Goal: Transaction & Acquisition: Purchase product/service

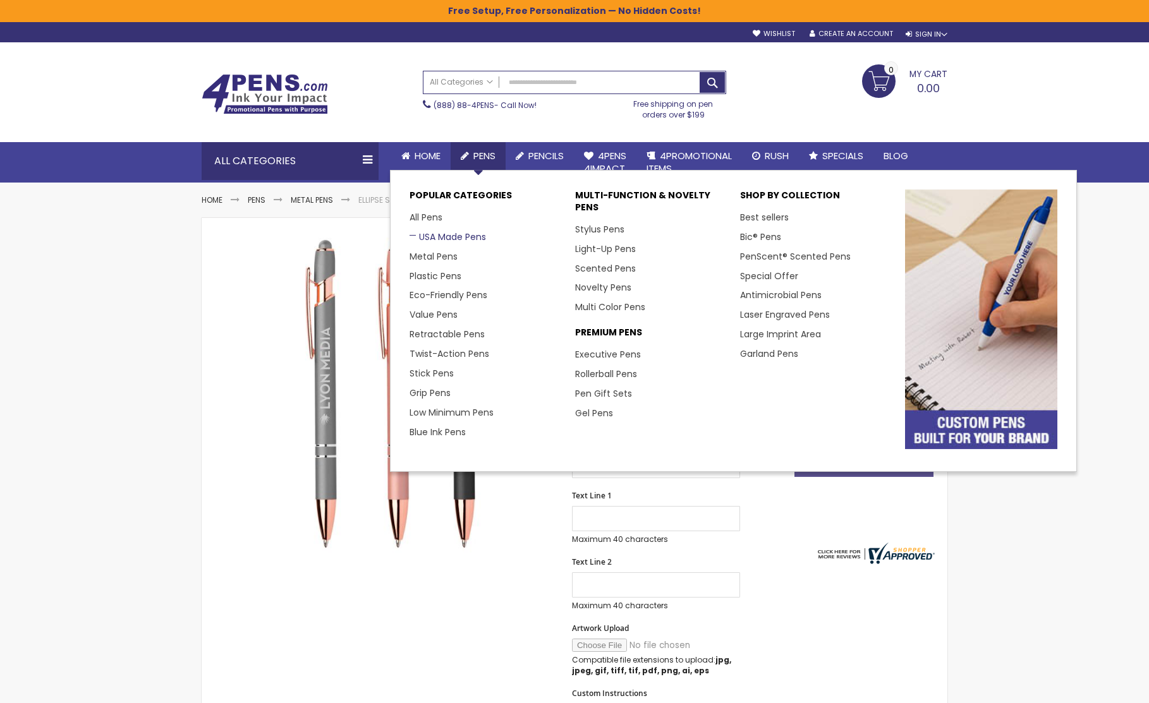
click at [435, 236] on link "USA Made Pens" at bounding box center [447, 237] width 76 height 13
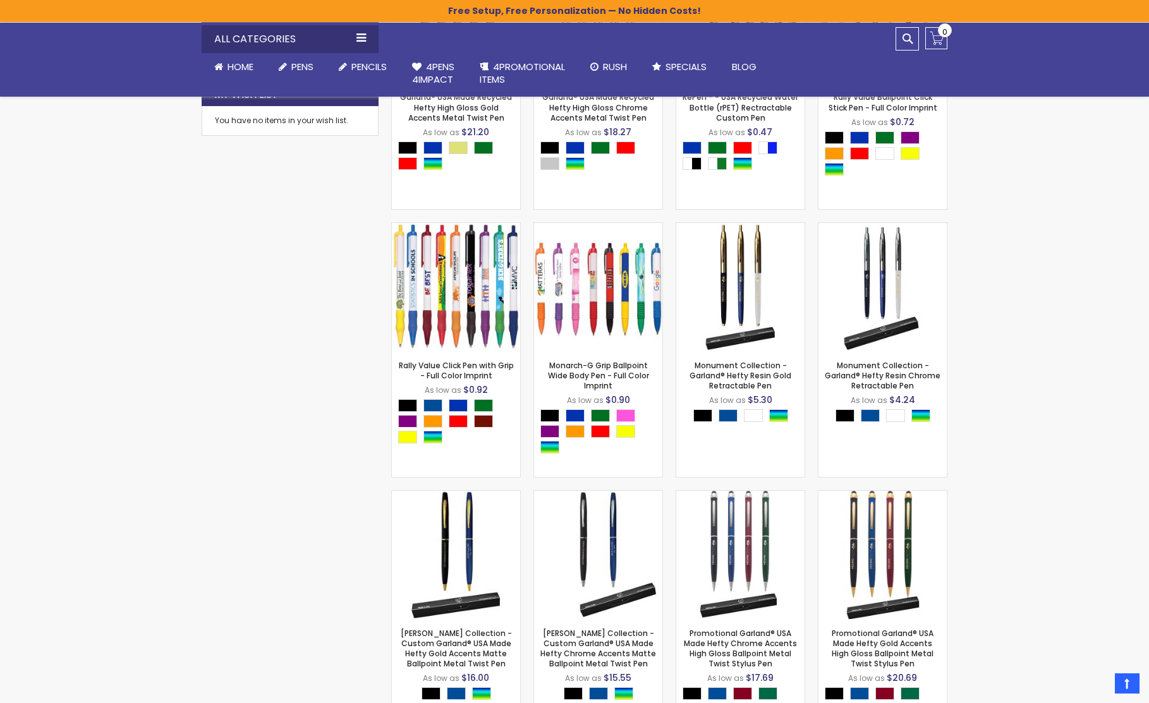
scroll to position [727, 0]
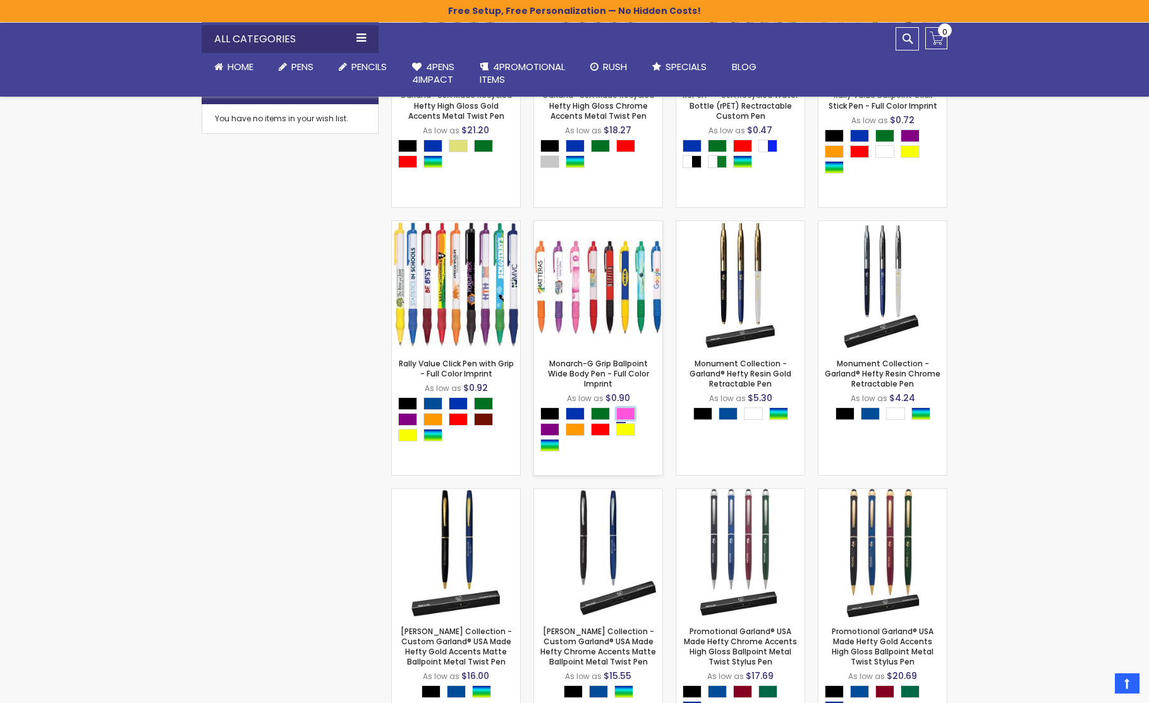
click at [622, 413] on div "Pink" at bounding box center [625, 414] width 19 height 13
type input "****"
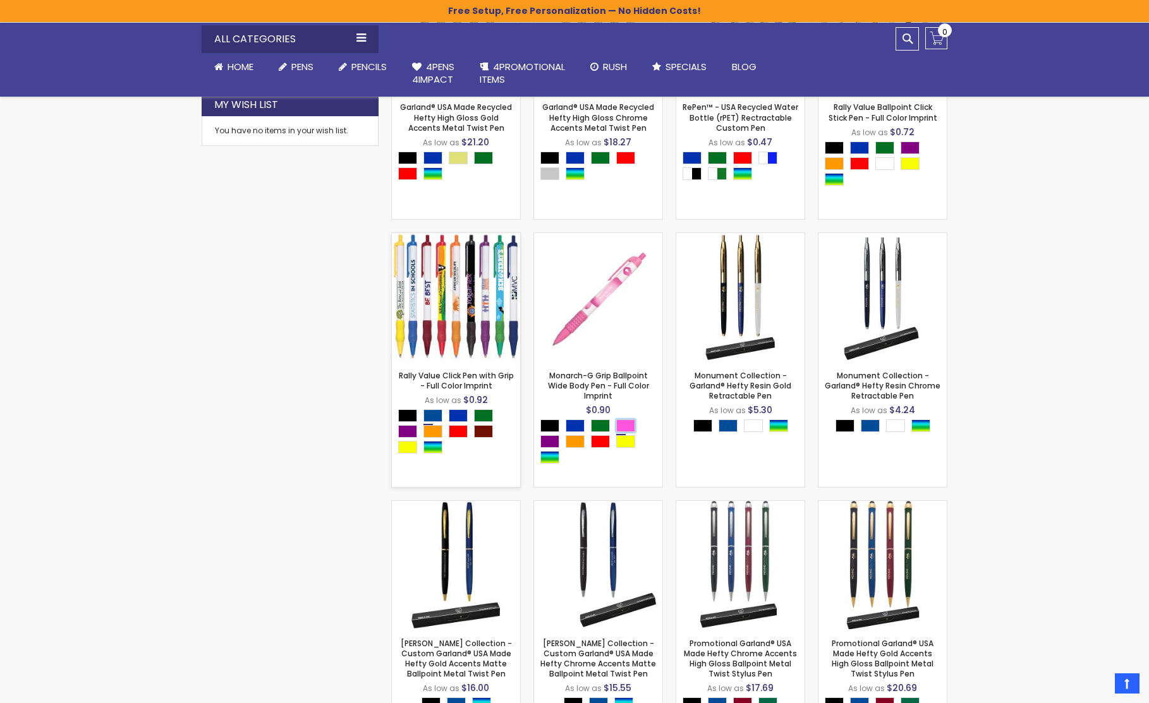
scroll to position [711, 0]
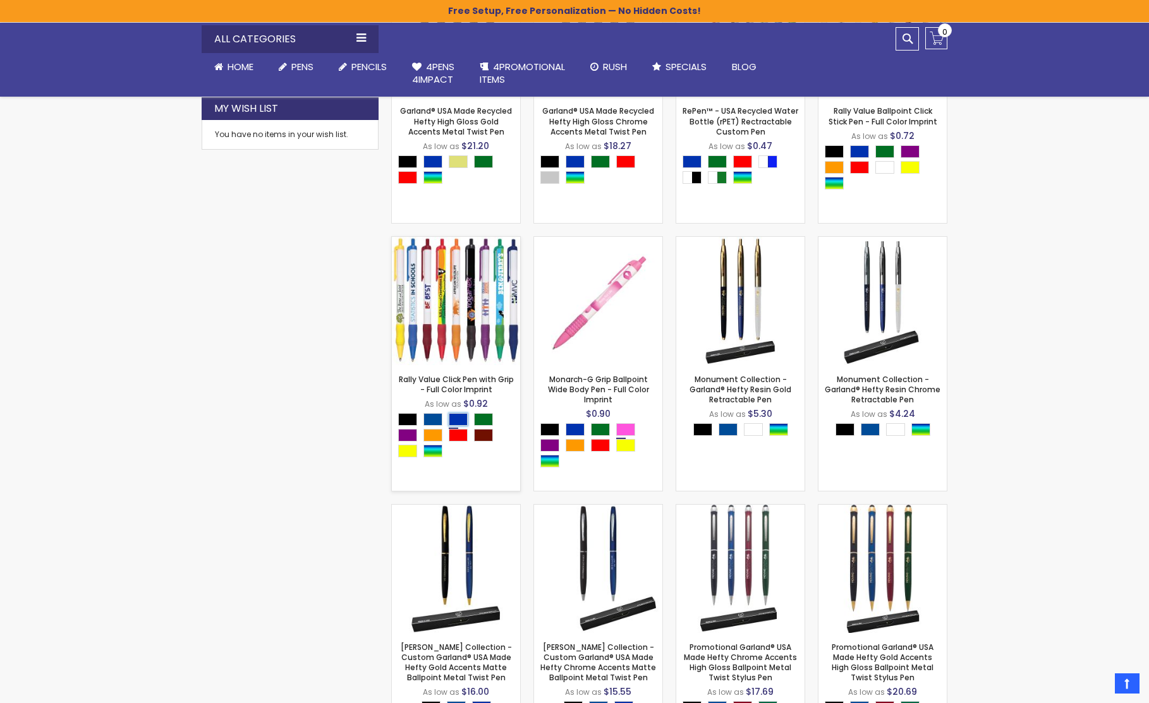
click at [453, 417] on div "Blue" at bounding box center [458, 419] width 19 height 13
type input "****"
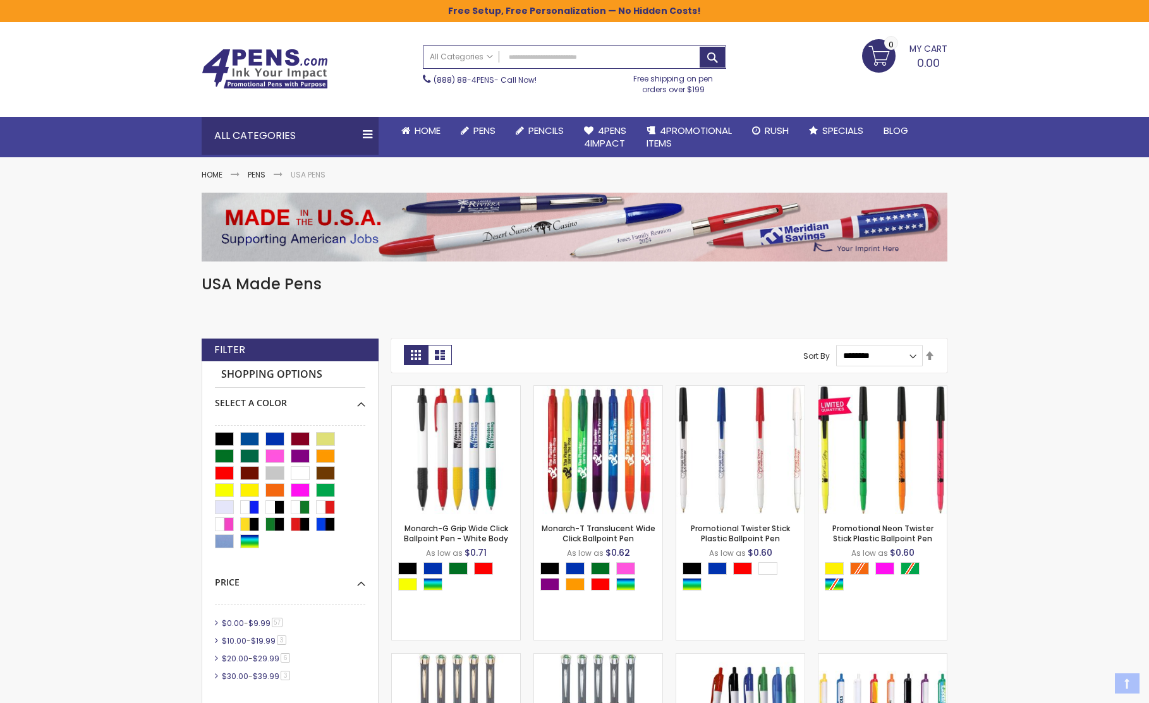
scroll to position [0, 0]
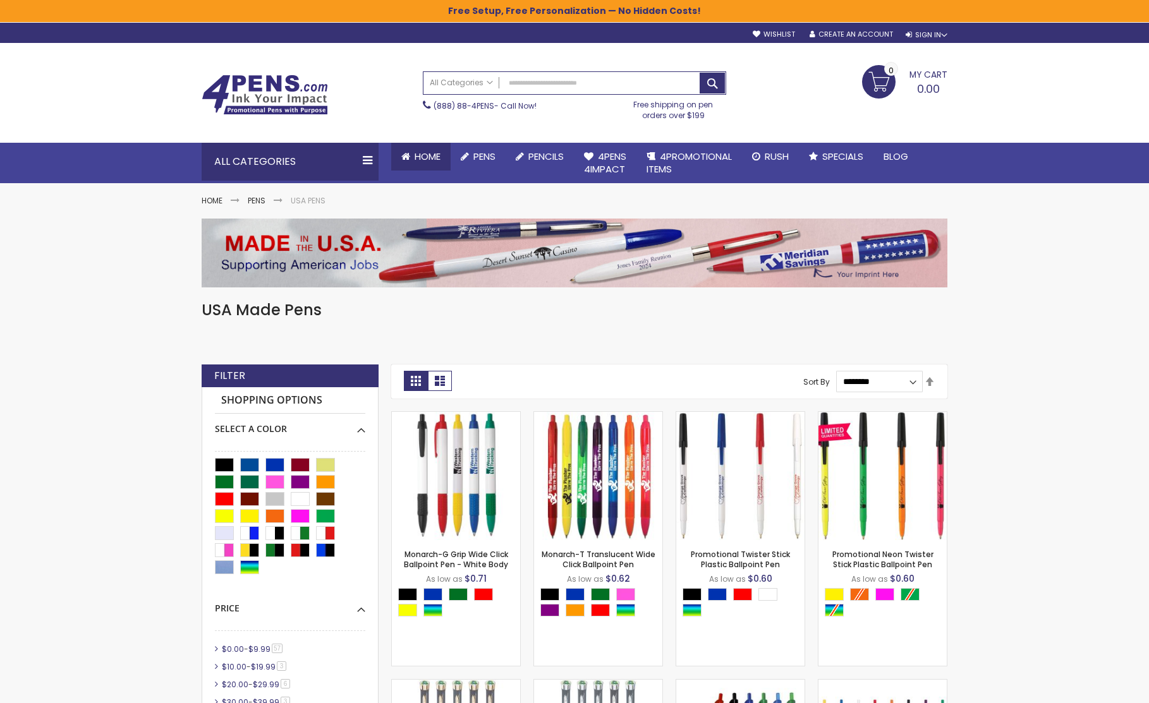
click at [425, 156] on span "Home" at bounding box center [427, 156] width 26 height 13
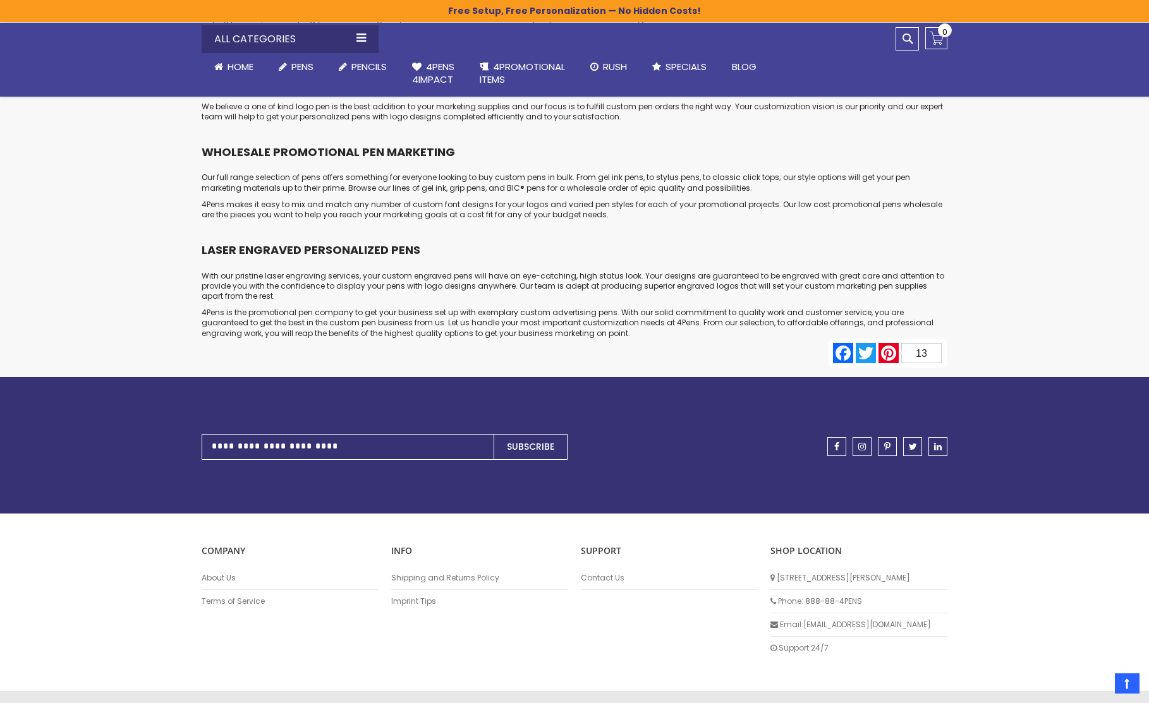
scroll to position [6152, 0]
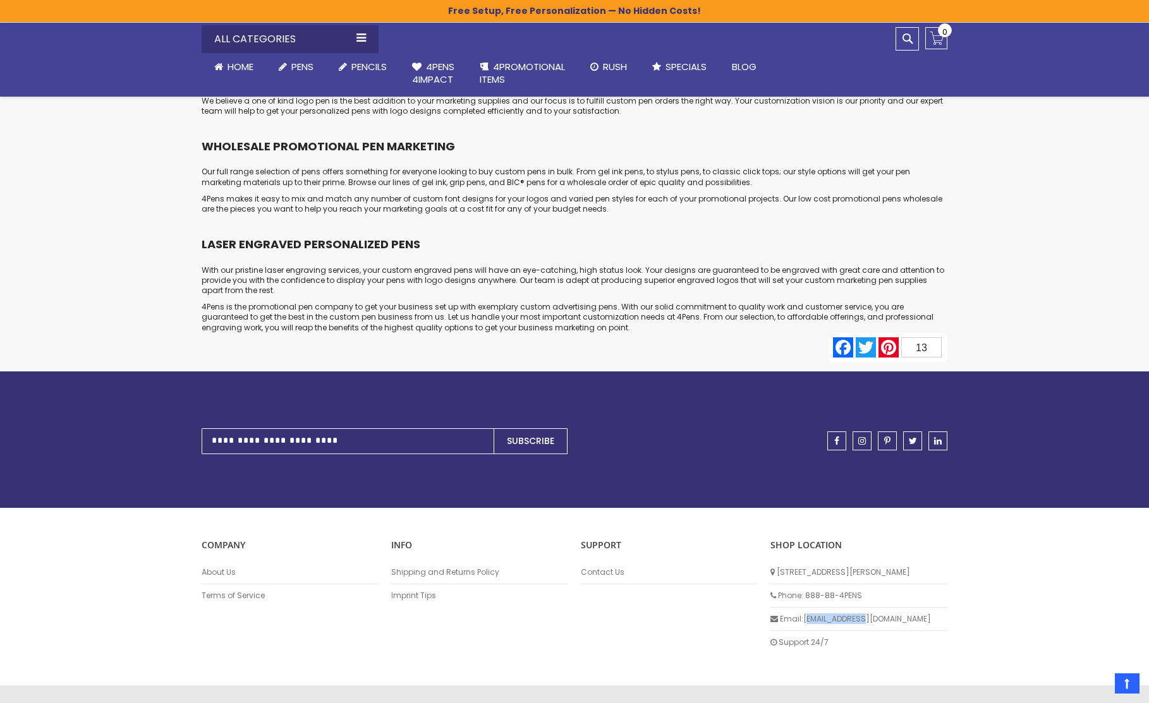
drag, startPoint x: 872, startPoint y: 588, endPoint x: 805, endPoint y: 588, distance: 67.0
click at [805, 608] on li "Email: info@4pens.com" at bounding box center [858, 619] width 177 height 23
drag, startPoint x: 875, startPoint y: 584, endPoint x: 890, endPoint y: 578, distance: 15.8
click at [828, 608] on li "Email: info@4pens.com" at bounding box center [858, 619] width 177 height 23
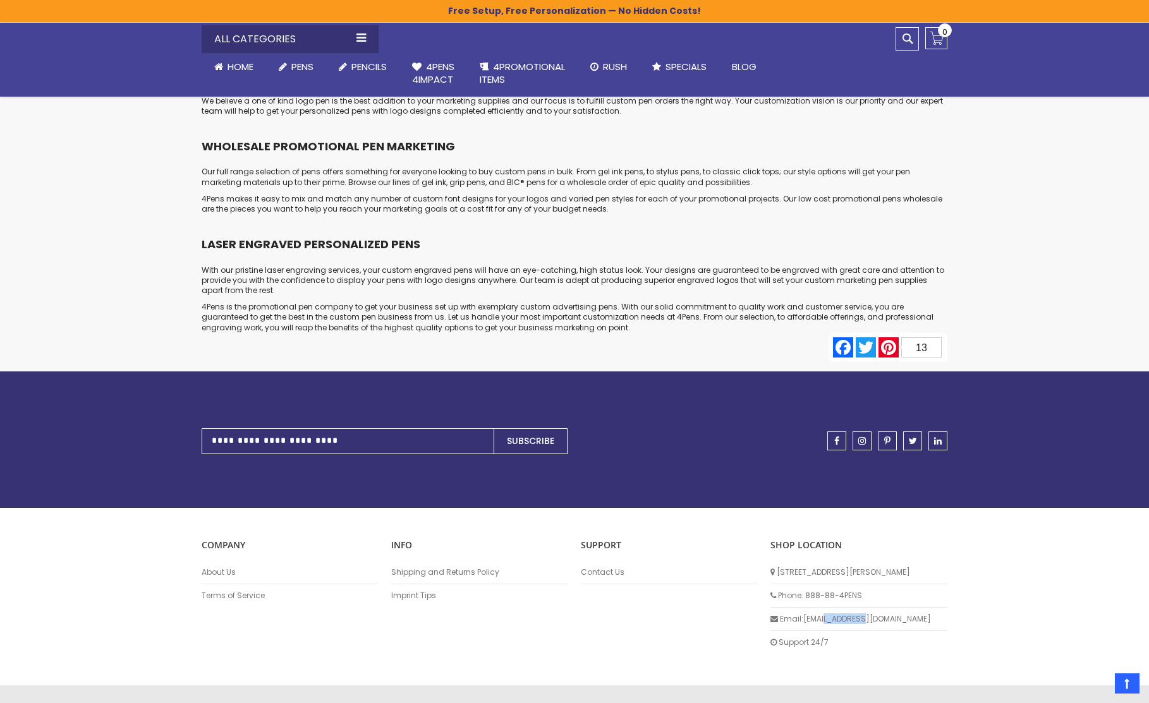
copy li "4pens.com"
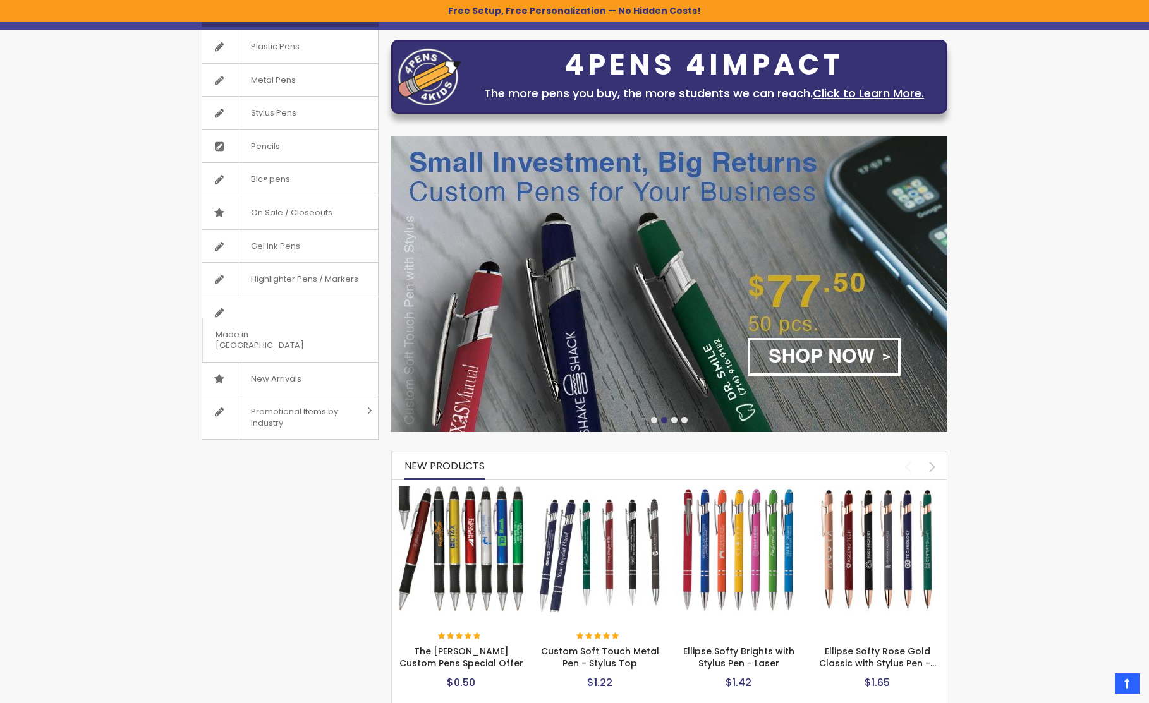
scroll to position [0, 0]
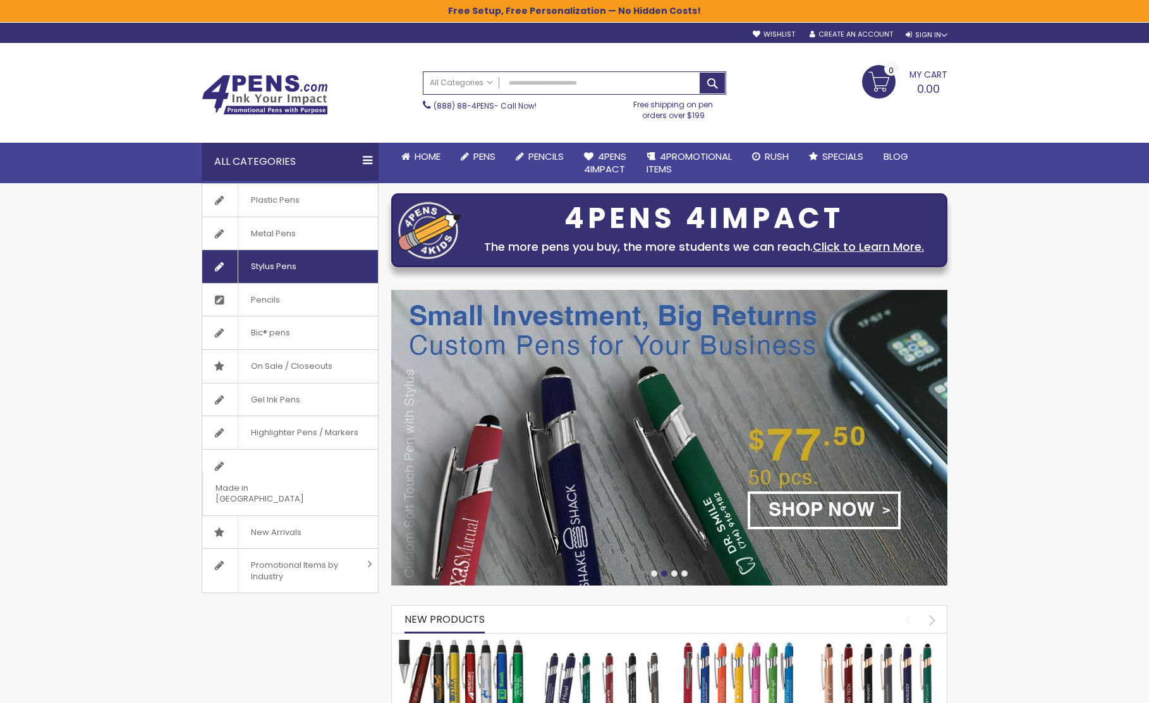
click at [286, 272] on span "Stylus Pens" at bounding box center [273, 266] width 71 height 33
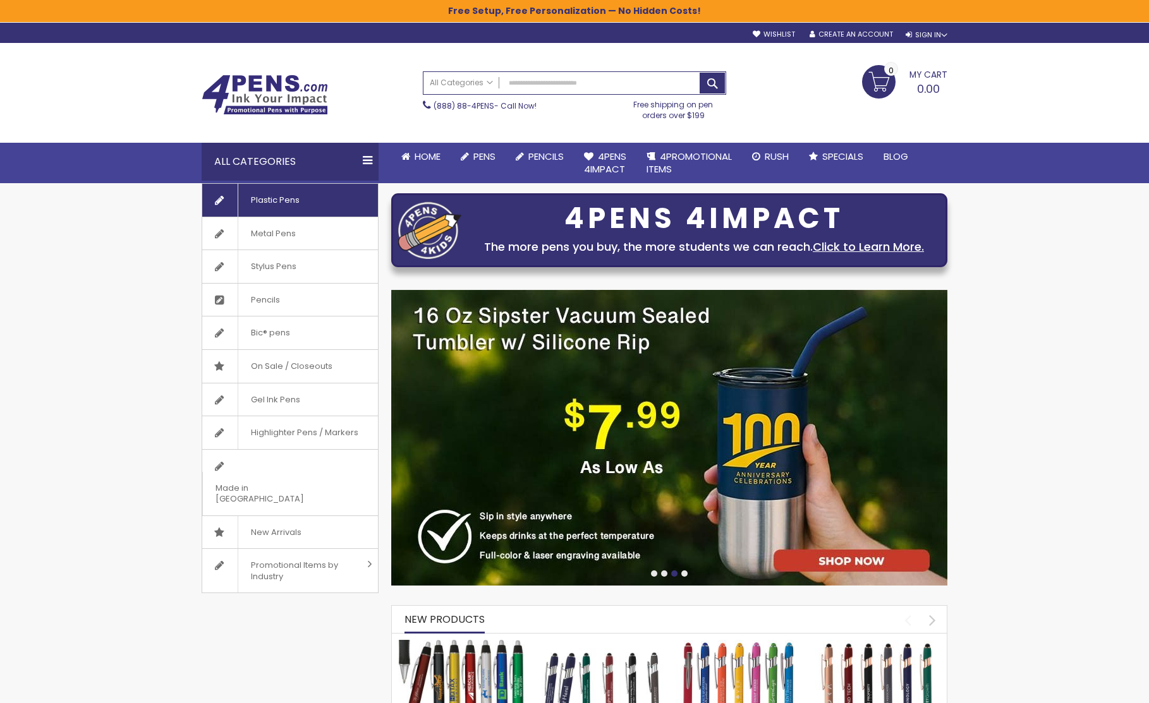
click at [304, 203] on span "Plastic Pens" at bounding box center [275, 200] width 75 height 33
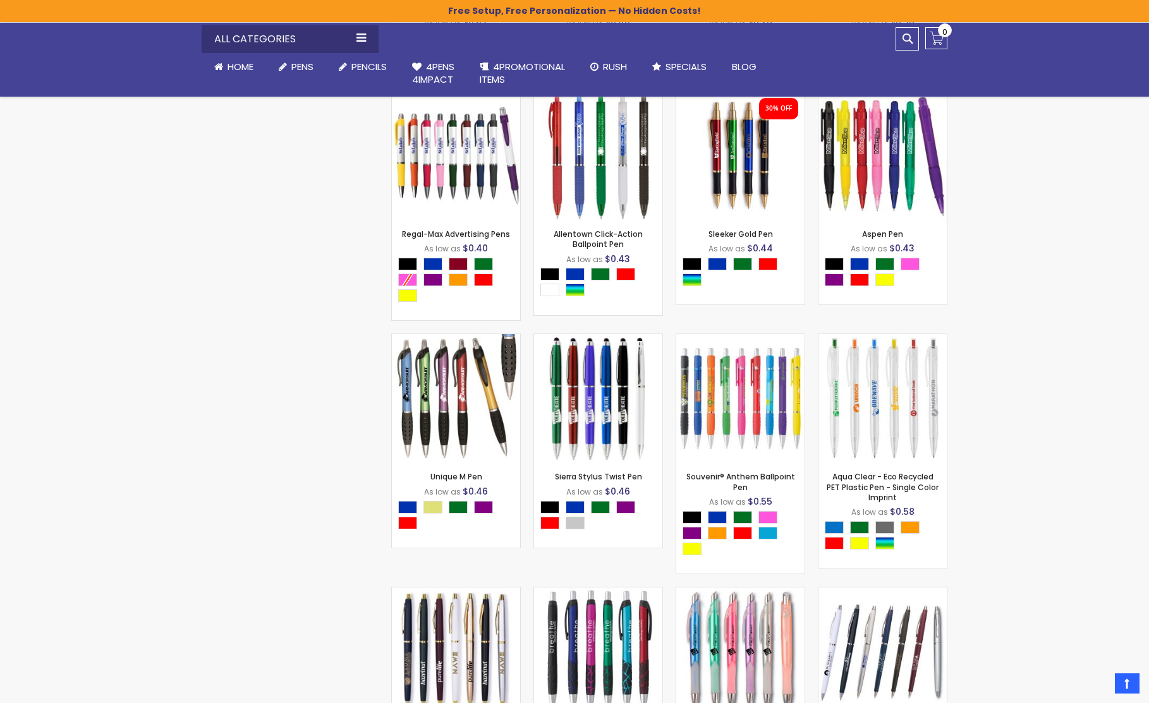
scroll to position [5262, 0]
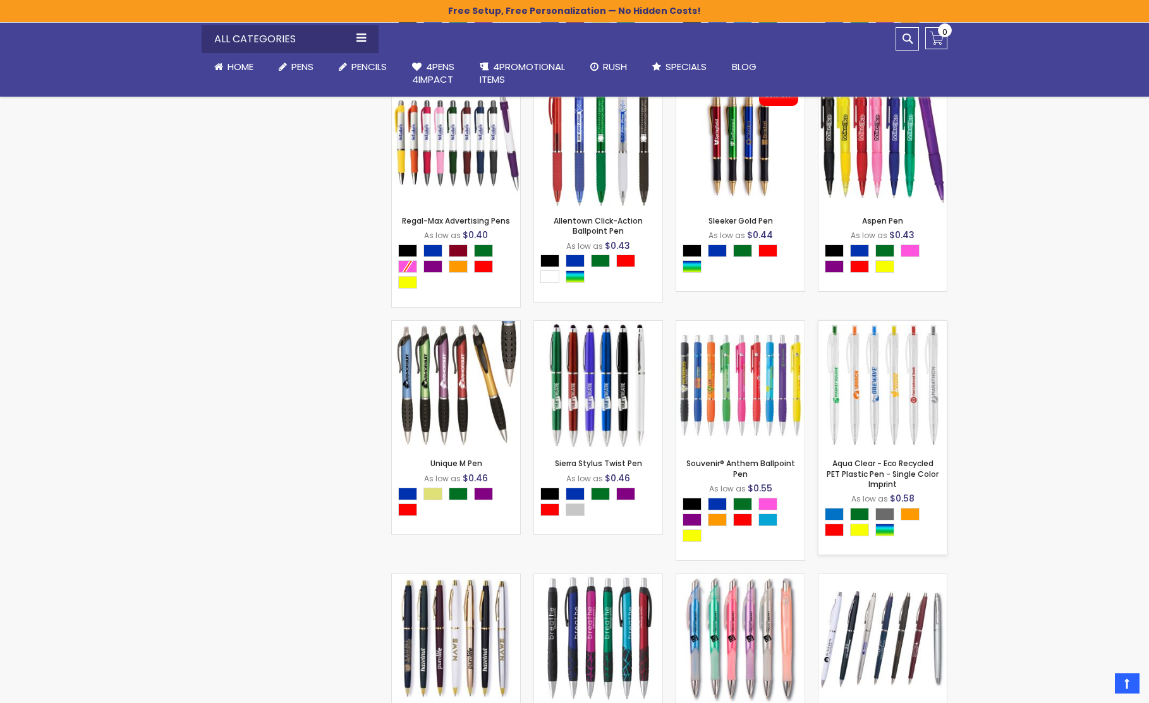
click at [879, 421] on img at bounding box center [882, 385] width 128 height 128
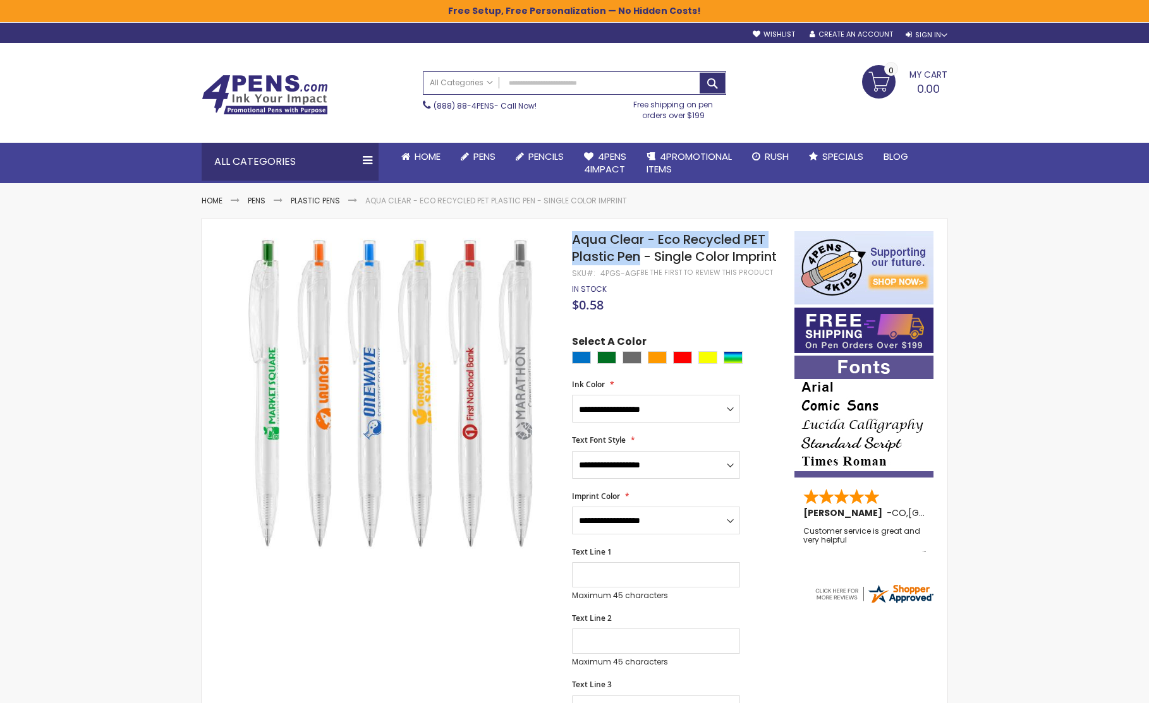
drag, startPoint x: 586, startPoint y: 239, endPoint x: 638, endPoint y: 264, distance: 57.4
click at [638, 264] on span "Aqua Clear - Eco Recycled PET Plastic Pen - Single Color Imprint" at bounding box center [674, 248] width 205 height 35
click at [653, 408] on select "**********" at bounding box center [656, 409] width 168 height 28
click at [572, 395] on select "**********" at bounding box center [656, 409] width 168 height 28
click at [318, 202] on link "Plastic Pens" at bounding box center [315, 200] width 49 height 11
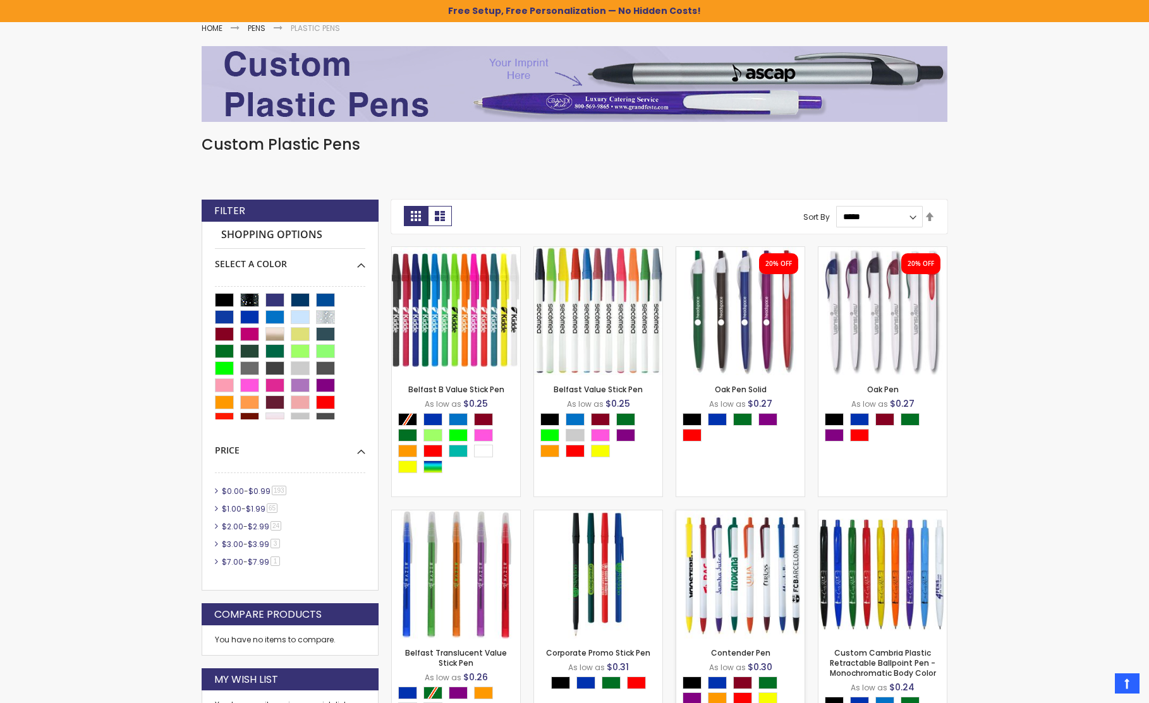
scroll to position [173, 0]
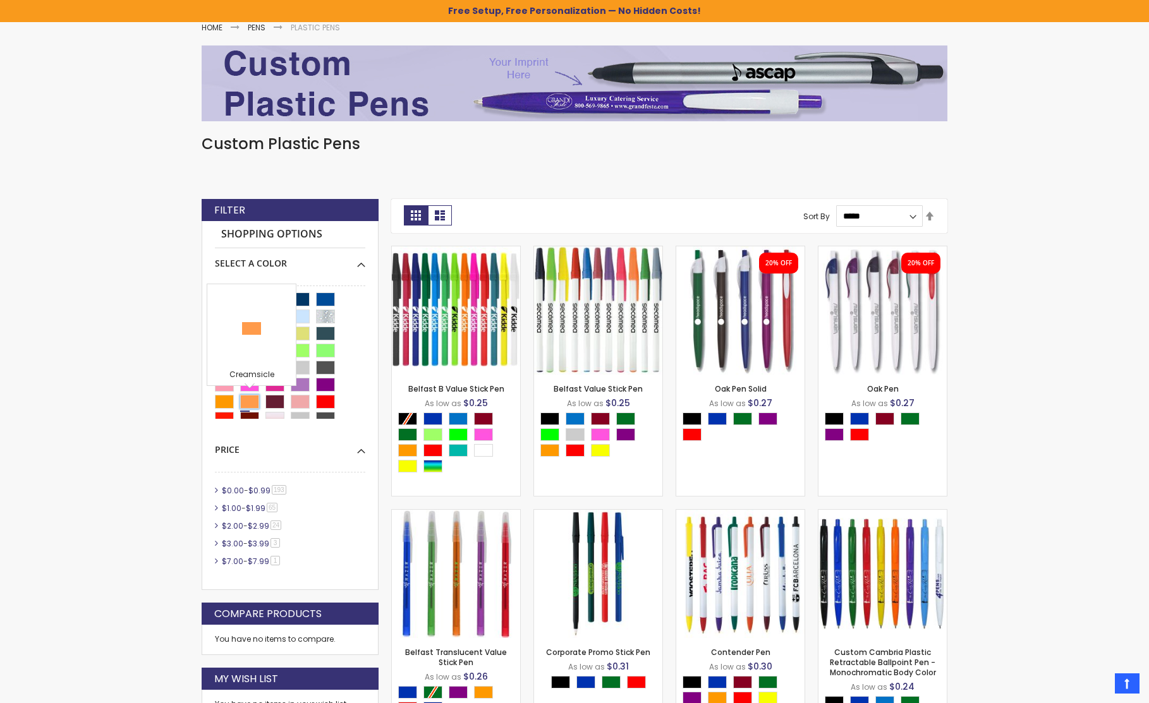
click at [253, 398] on div "Creamsicle" at bounding box center [249, 402] width 19 height 14
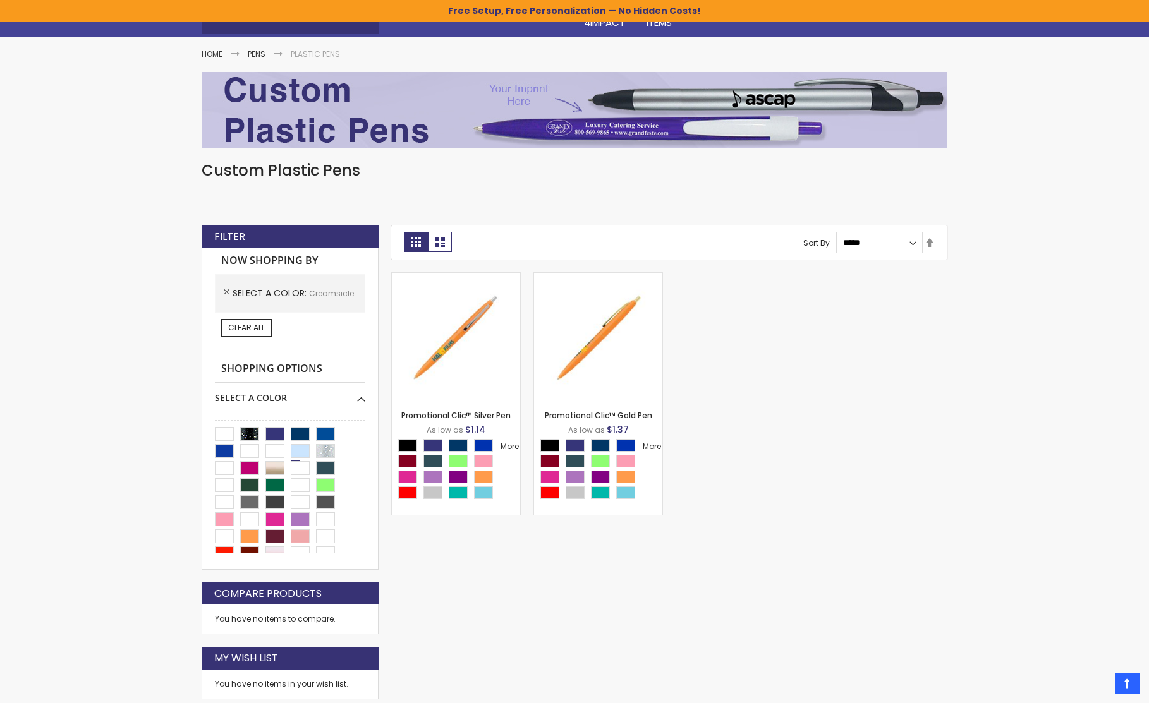
scroll to position [138, 0]
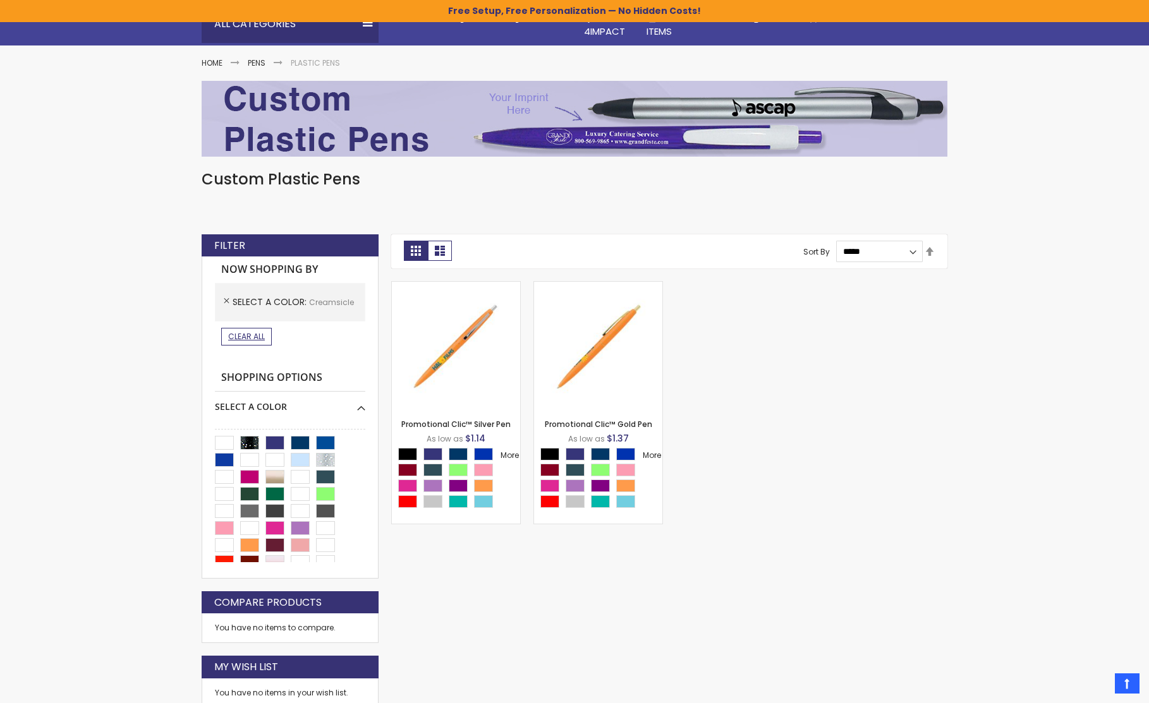
click at [239, 336] on span "Clear All" at bounding box center [246, 336] width 37 height 11
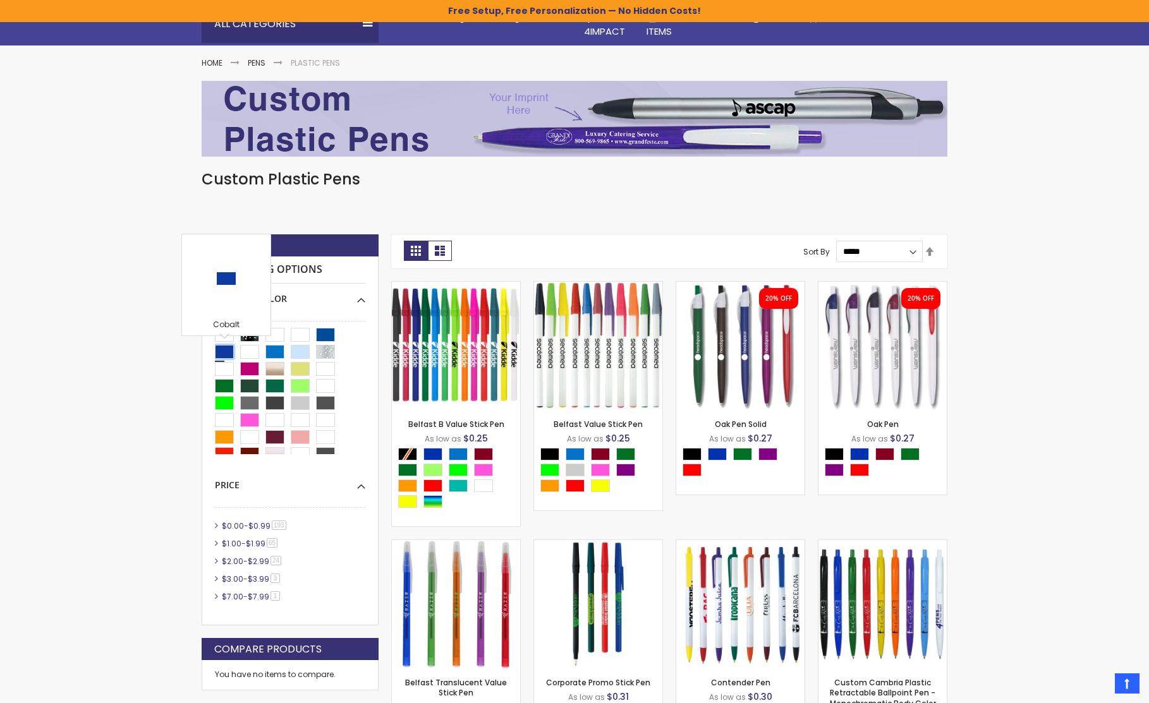
click at [228, 354] on div "Cobalt" at bounding box center [224, 352] width 19 height 14
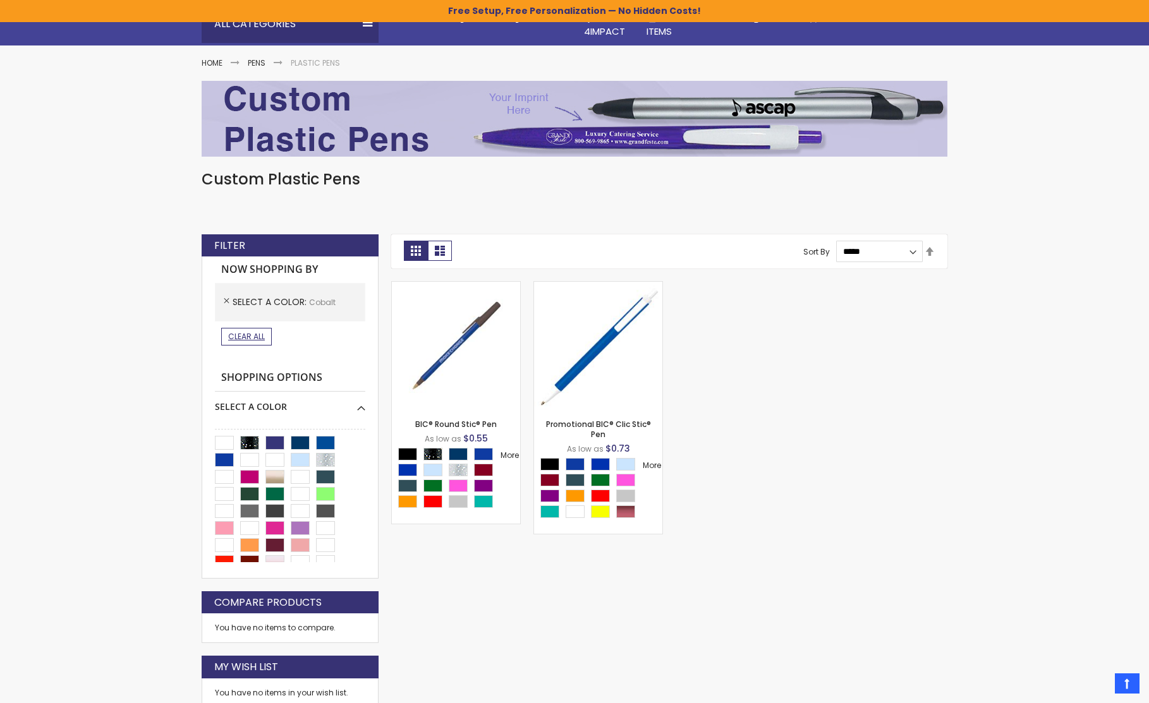
click at [257, 334] on span "Clear All" at bounding box center [246, 336] width 37 height 11
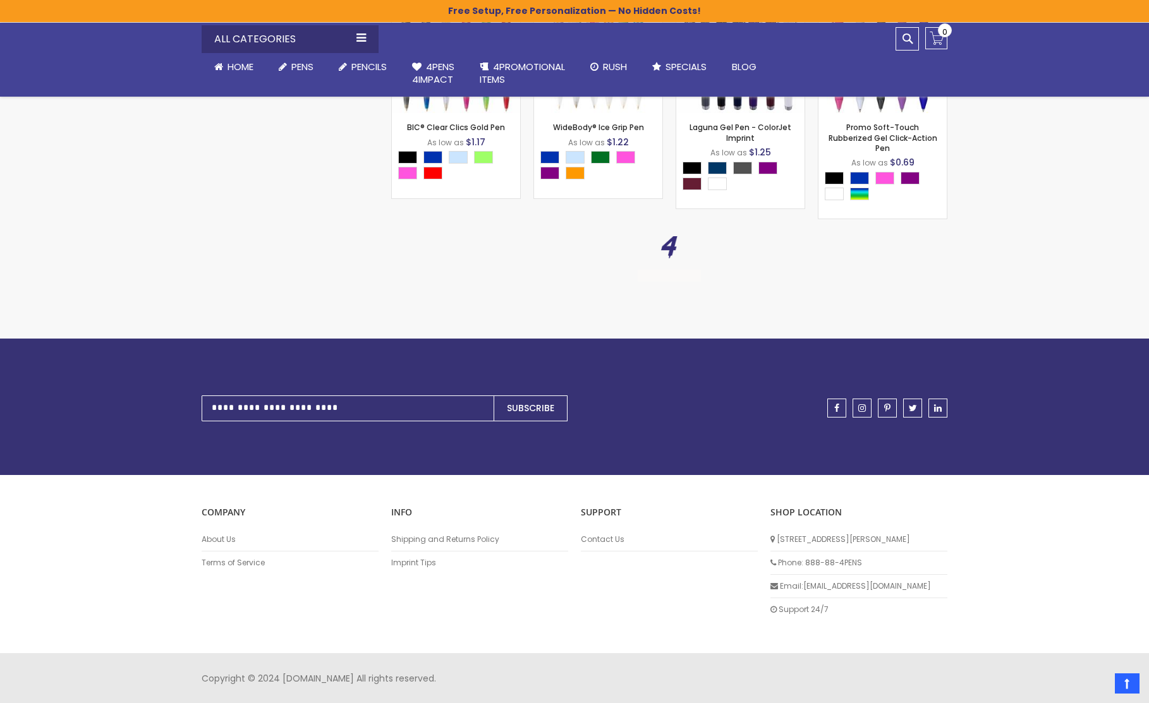
scroll to position [14795, 0]
